Goal: Information Seeking & Learning: Learn about a topic

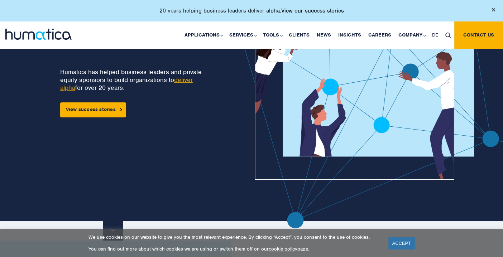
scroll to position [51, 0]
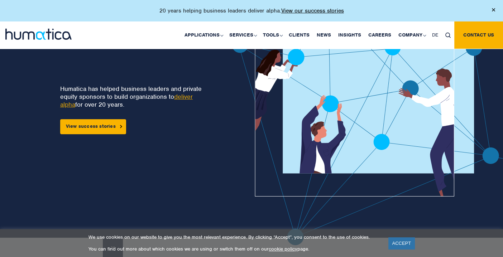
click at [180, 96] on link "deliver alpha" at bounding box center [126, 101] width 133 height 16
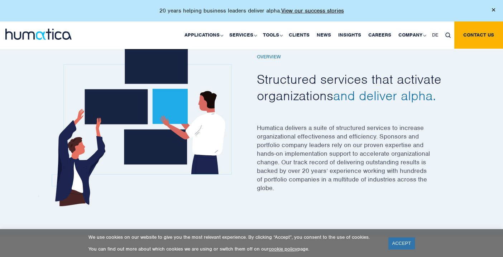
scroll to position [228, 0]
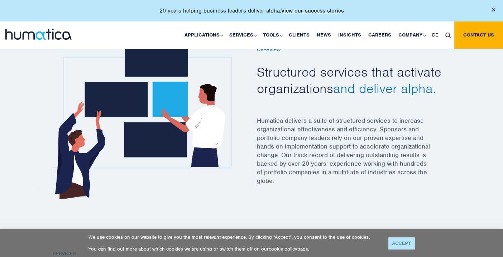
click at [407, 240] on link "ACCEPT" at bounding box center [401, 244] width 26 height 12
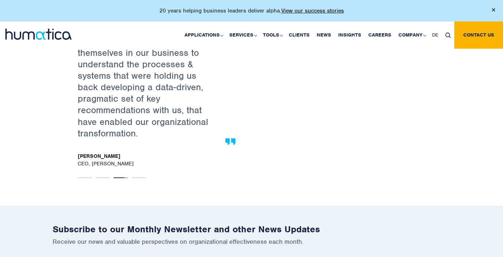
scroll to position [1249, 0]
click at [88, 177] on button "1" at bounding box center [85, 177] width 14 height 1
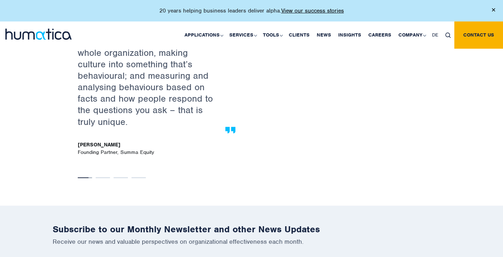
click at [99, 173] on ul "1 2 3 4" at bounding box center [149, 176] width 193 height 6
click at [105, 173] on ul "1 2 3 4" at bounding box center [149, 176] width 193 height 6
click at [105, 174] on ul "1 2 3 4" at bounding box center [149, 176] width 193 height 6
click at [101, 177] on button "2" at bounding box center [103, 177] width 14 height 1
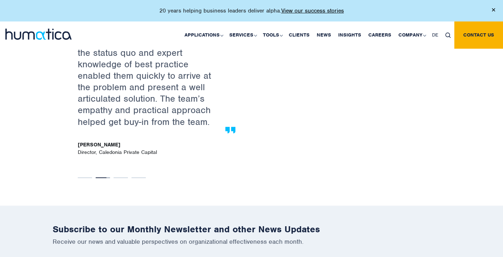
click at [120, 173] on ul "1 2 3 4" at bounding box center [149, 176] width 193 height 6
click at [120, 177] on button "3" at bounding box center [121, 177] width 14 height 1
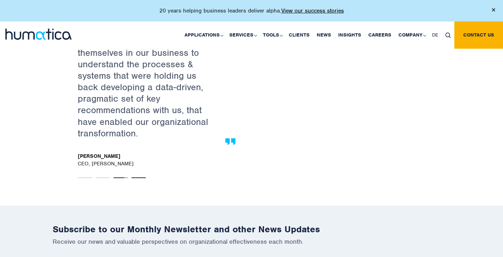
click at [134, 177] on button "4" at bounding box center [139, 177] width 14 height 1
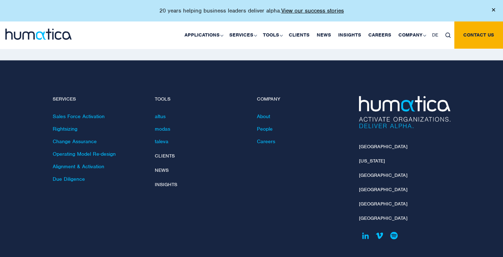
scroll to position [1491, 0]
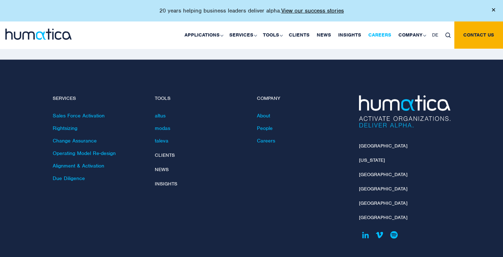
click at [378, 34] on link "Careers" at bounding box center [380, 34] width 30 height 27
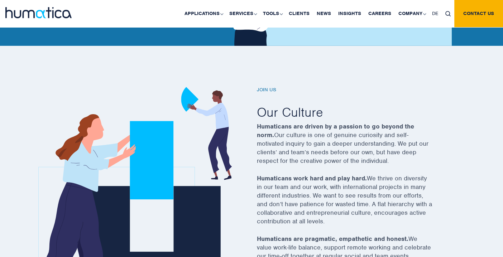
scroll to position [194, 0]
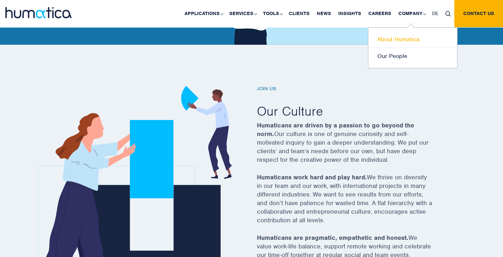
click at [399, 43] on link "About Humatica" at bounding box center [412, 39] width 89 height 17
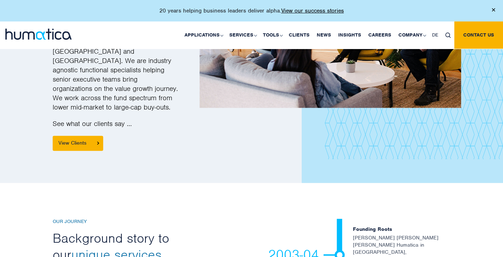
scroll to position [1005, 0]
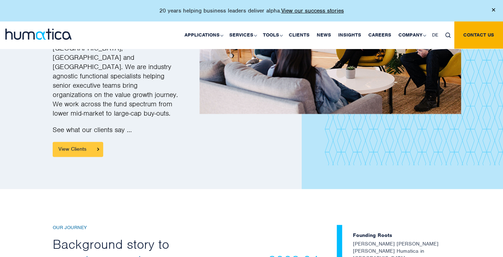
click at [90, 142] on link "View Clients" at bounding box center [78, 149] width 51 height 15
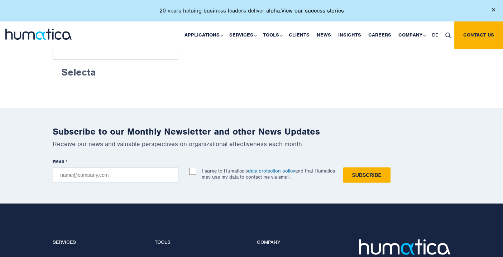
scroll to position [1393, 0]
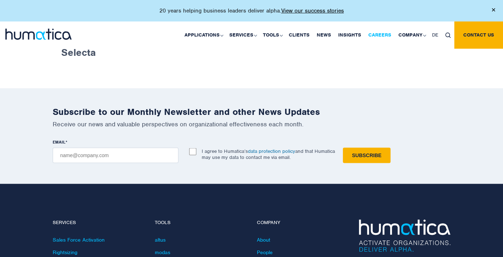
click at [370, 34] on link "Careers" at bounding box center [380, 34] width 30 height 27
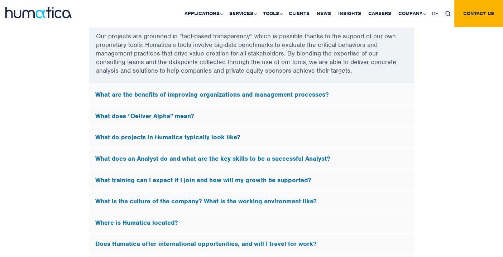
scroll to position [2027, 0]
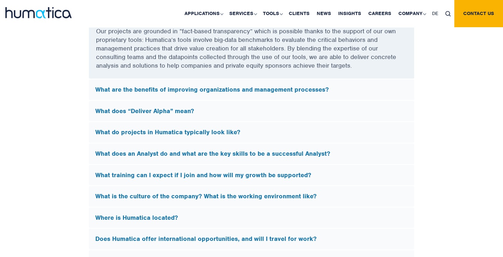
click at [129, 113] on h5 "What does “Deliver Alpha” mean?" at bounding box center [251, 111] width 312 height 8
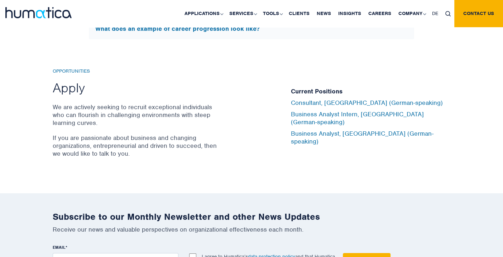
scroll to position [2275, 0]
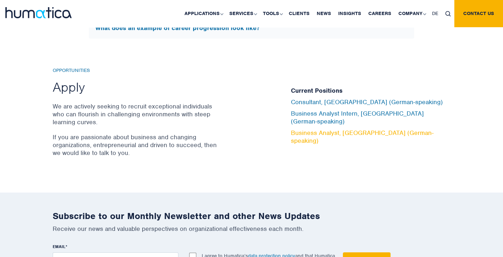
click at [331, 129] on link "Business Analyst, Munich (German-speaking)" at bounding box center [362, 137] width 143 height 16
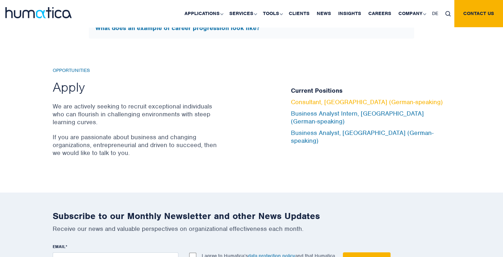
click at [302, 106] on link "Consultant, Munich (German-speaking)" at bounding box center [367, 102] width 152 height 8
